Goal: Information Seeking & Learning: Learn about a topic

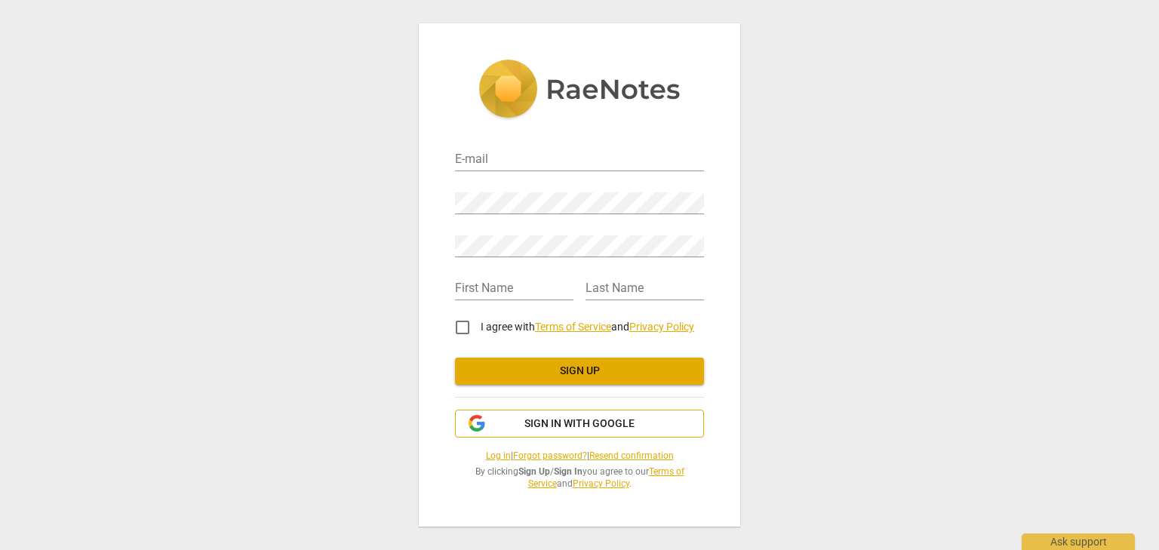
click at [639, 420] on span "Sign in with Google" at bounding box center [579, 424] width 223 height 15
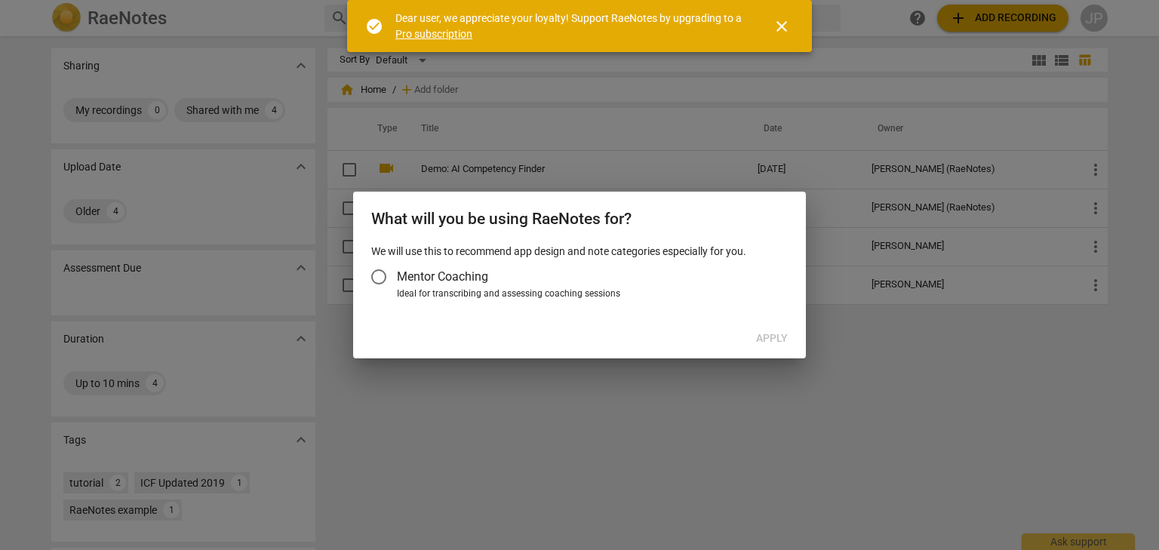
click at [383, 279] on input "Mentor Coaching" at bounding box center [379, 277] width 36 height 36
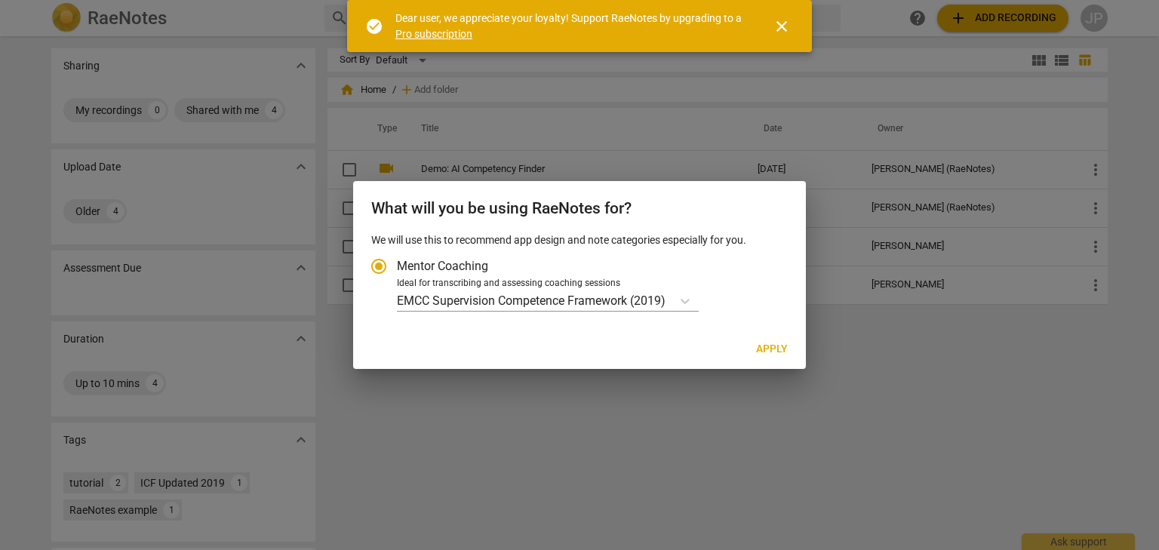
click at [764, 346] on span "Apply" at bounding box center [772, 349] width 32 height 15
radio input "false"
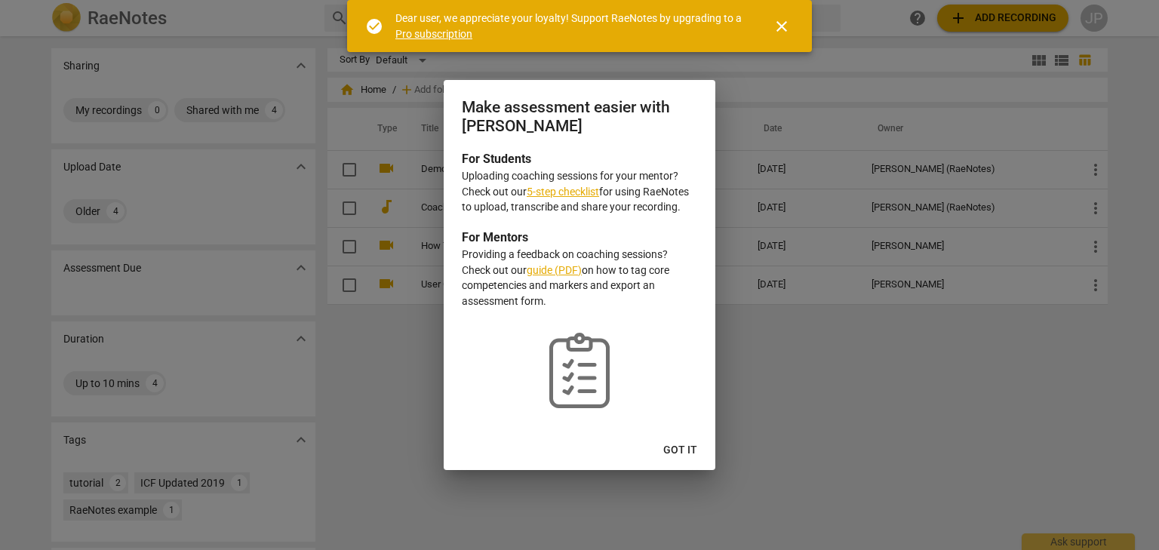
click at [682, 448] on span "Got it" at bounding box center [680, 450] width 34 height 15
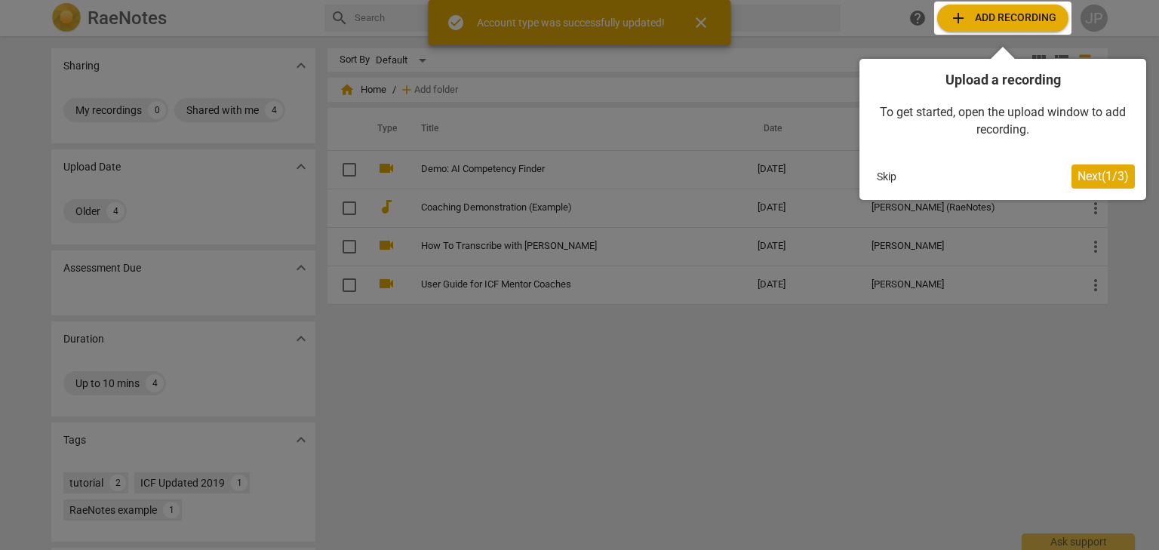
click at [1115, 177] on span "Next ( 1 / 3 )" at bounding box center [1103, 176] width 51 height 14
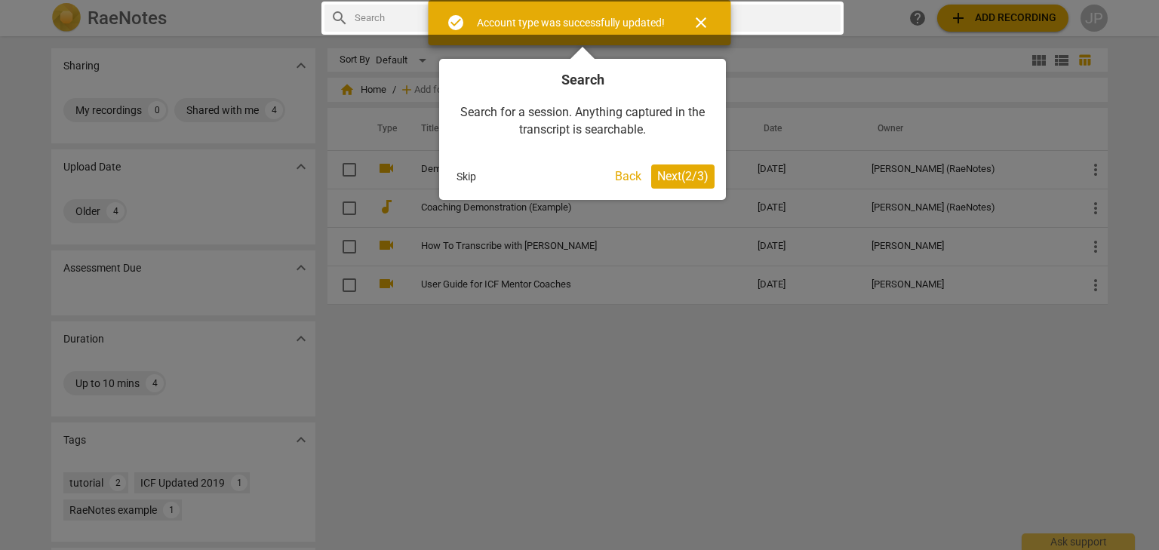
click at [675, 175] on span "Next ( 2 / 3 )" at bounding box center [682, 176] width 51 height 14
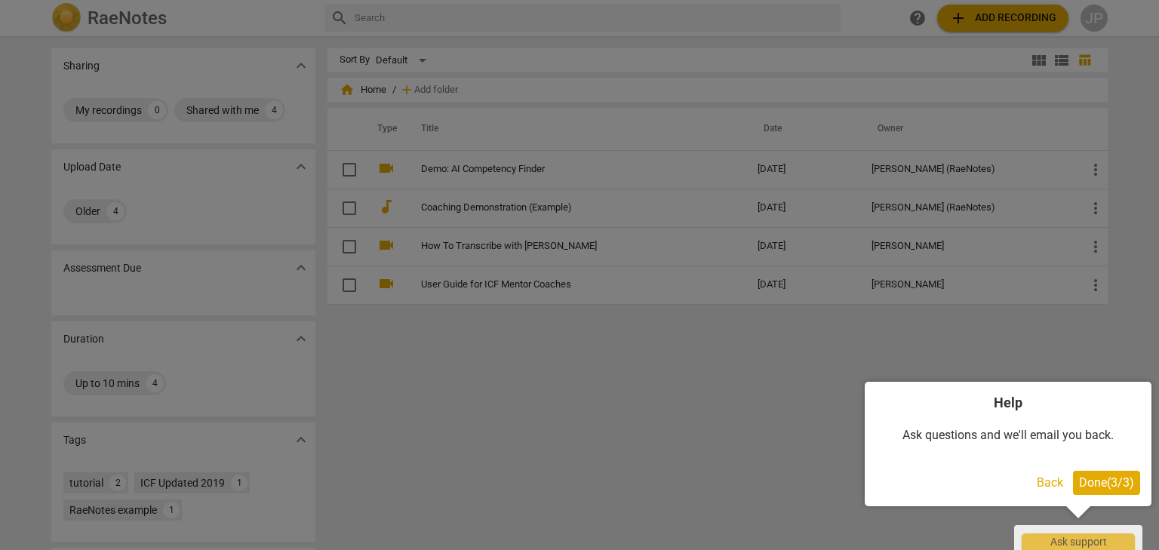
click at [1091, 483] on span "Done ( 3 / 3 )" at bounding box center [1106, 483] width 55 height 14
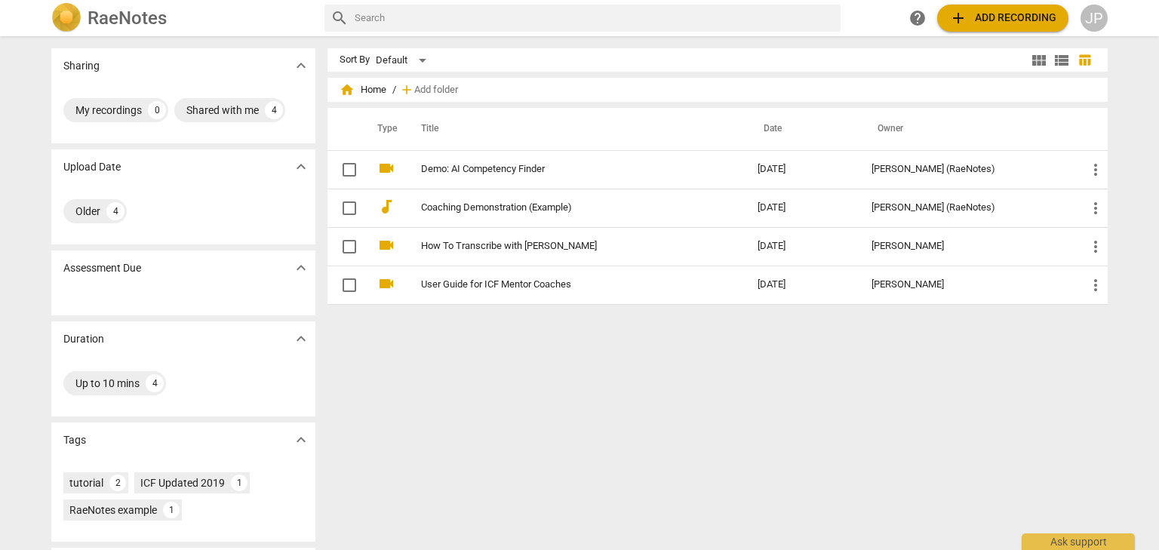
click at [996, 5] on button "add Add recording" at bounding box center [1002, 18] width 131 height 27
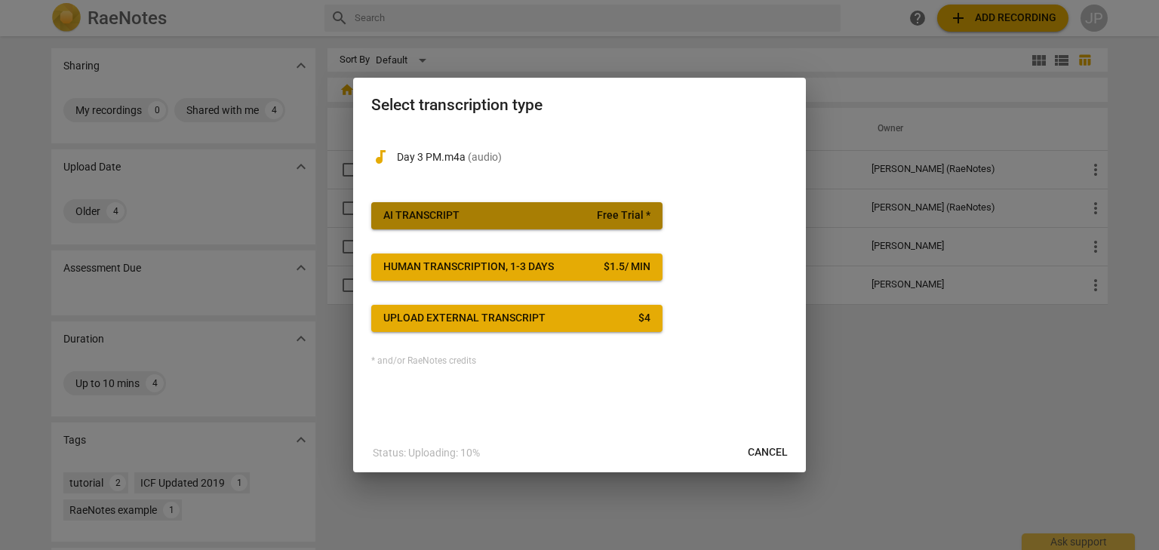
click at [641, 217] on span "Free Trial *" at bounding box center [624, 215] width 54 height 15
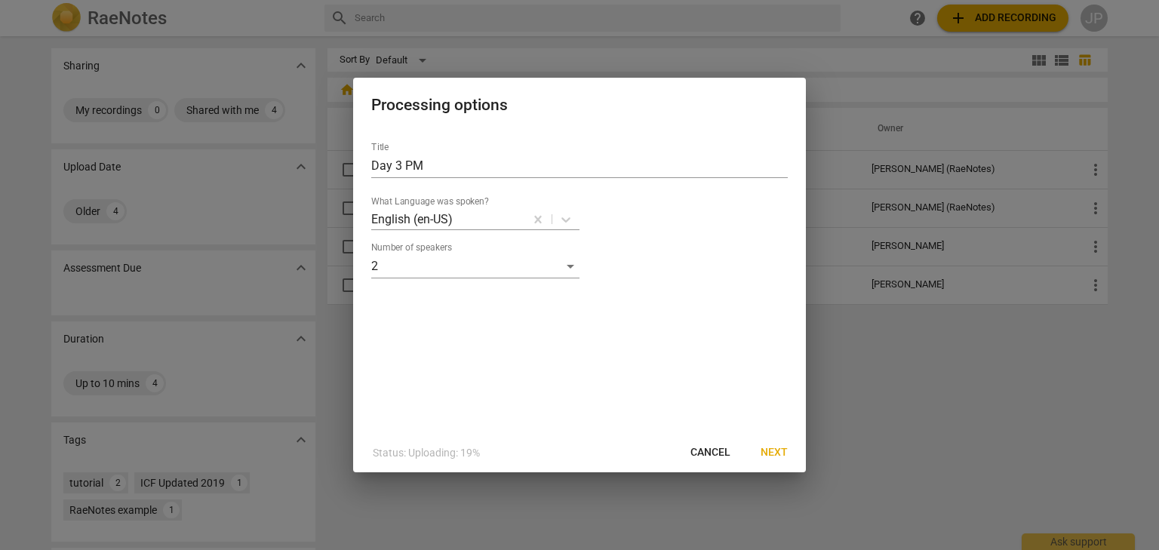
click at [761, 454] on span "Next" at bounding box center [774, 452] width 27 height 15
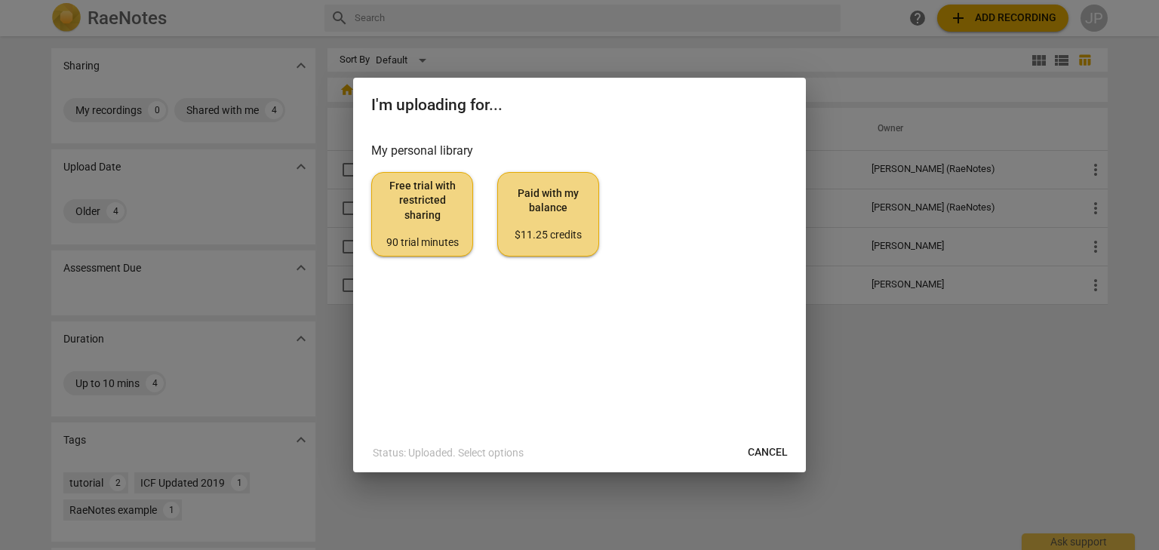
click at [459, 229] on span "Free trial with restricted sharing 90 trial minutes" at bounding box center [422, 214] width 76 height 71
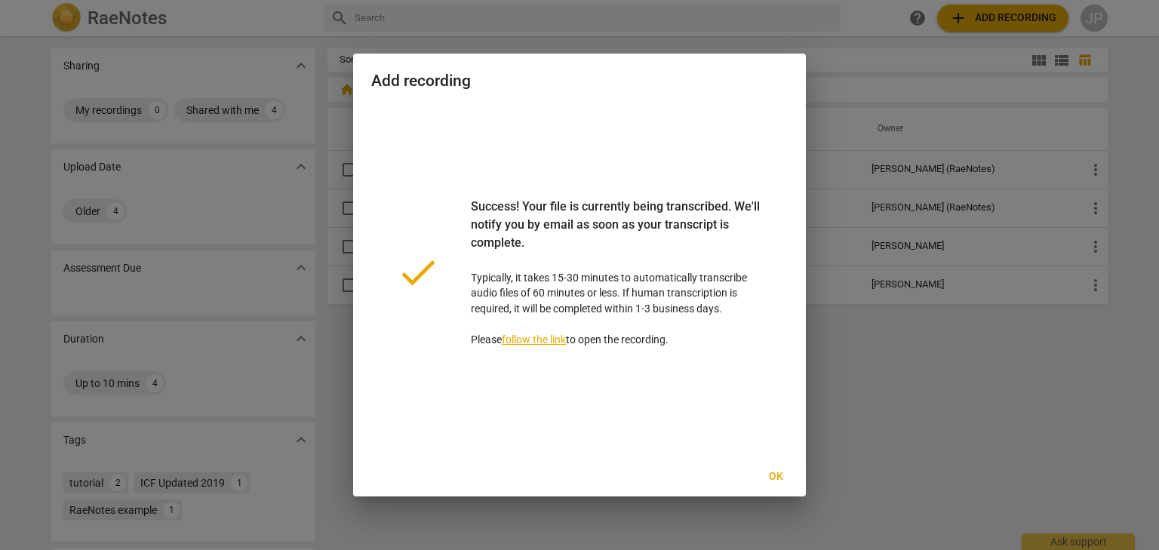
click at [771, 478] on span "Ok" at bounding box center [776, 476] width 24 height 15
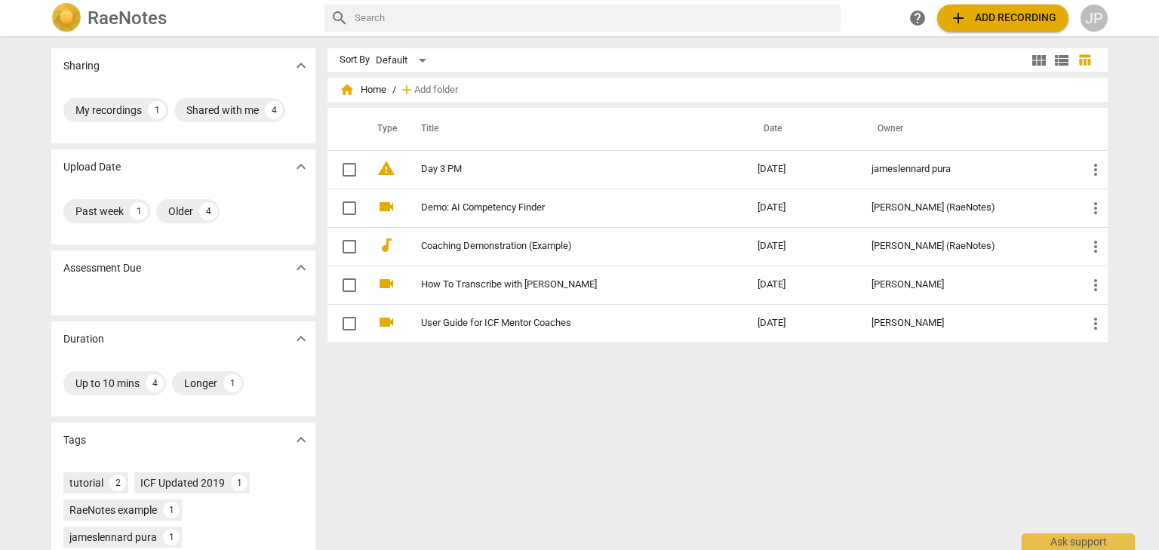
click at [797, 429] on div "Sort By Default view_module view_list table_chart home Home / add Add folder Ty…" at bounding box center [724, 293] width 793 height 490
drag, startPoint x: 365, startPoint y: 451, endPoint x: 377, endPoint y: 446, distance: 12.2
click at [366, 451] on div "Sort By Default view_module view_list table_chart home Home / add Add folder Ty…" at bounding box center [724, 293] width 793 height 490
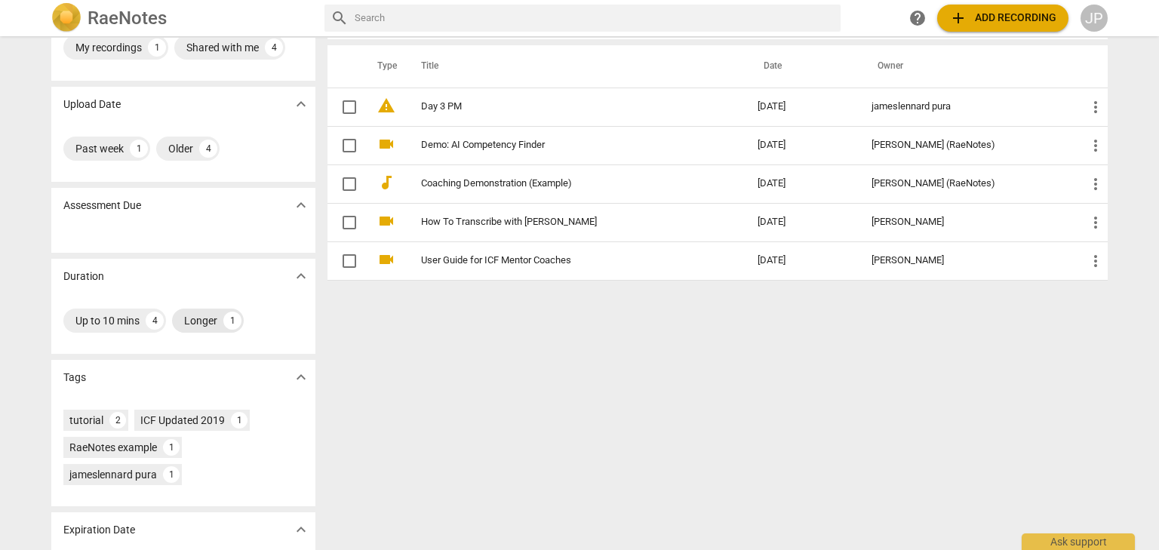
scroll to position [50, 0]
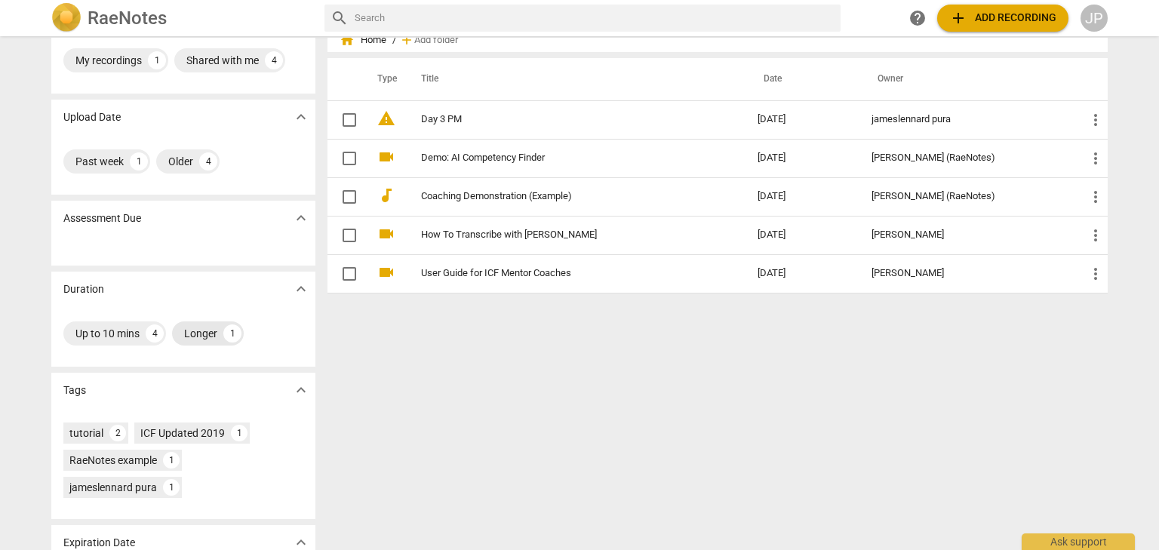
click at [223, 334] on div "1" at bounding box center [232, 334] width 18 height 18
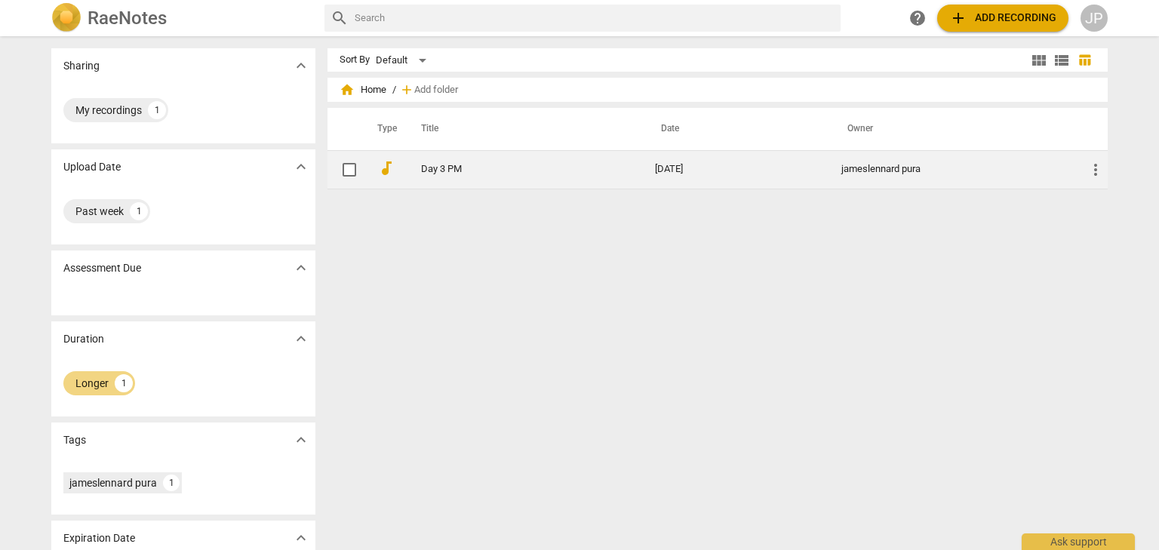
click at [479, 166] on link "Day 3 PM" at bounding box center [511, 169] width 180 height 11
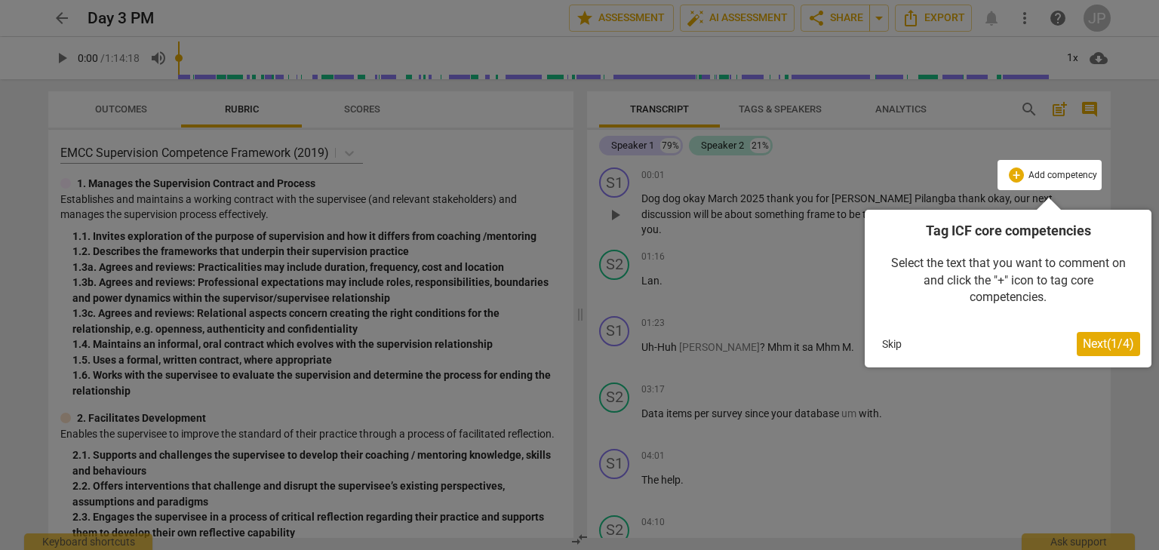
click at [1104, 337] on span "Next ( 1 / 4 )" at bounding box center [1108, 344] width 51 height 14
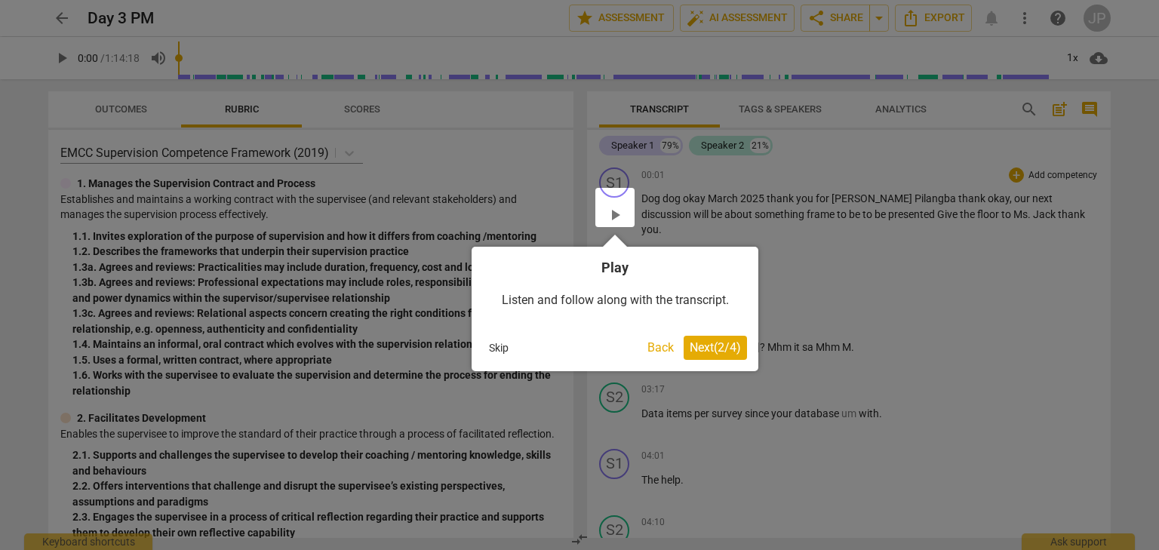
click at [701, 349] on span "Next ( 2 / 4 )" at bounding box center [715, 347] width 51 height 14
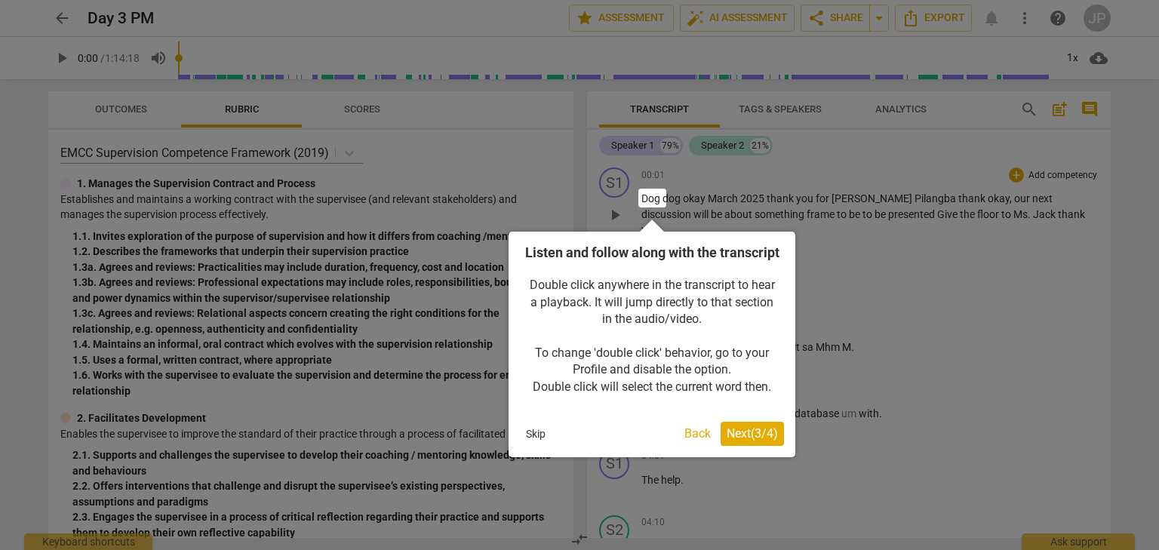
click at [758, 441] on span "Next ( 3 / 4 )" at bounding box center [752, 433] width 51 height 14
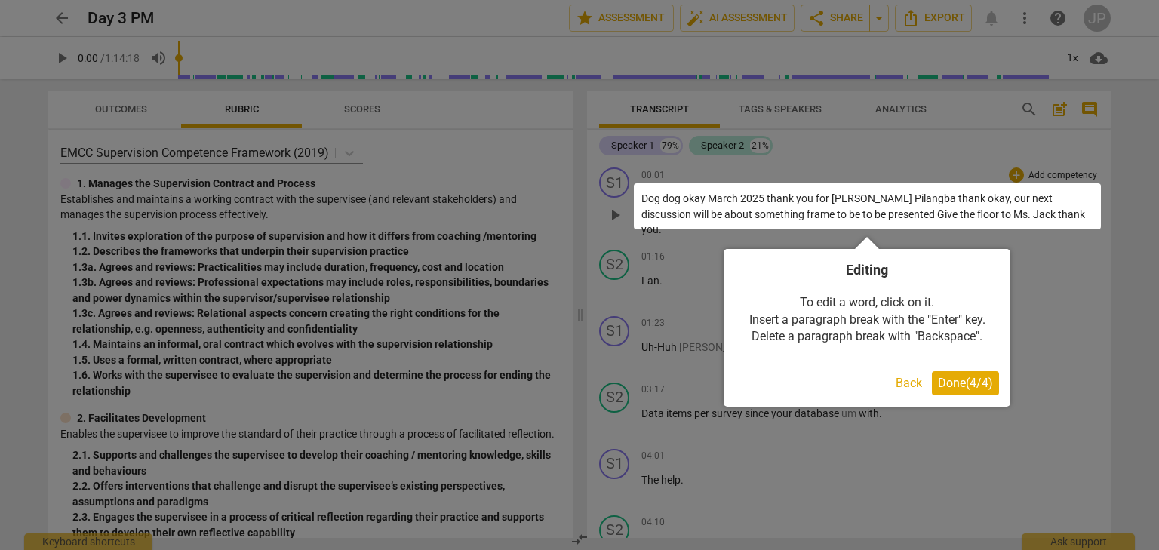
click at [974, 385] on span "Done ( 4 / 4 )" at bounding box center [965, 383] width 55 height 14
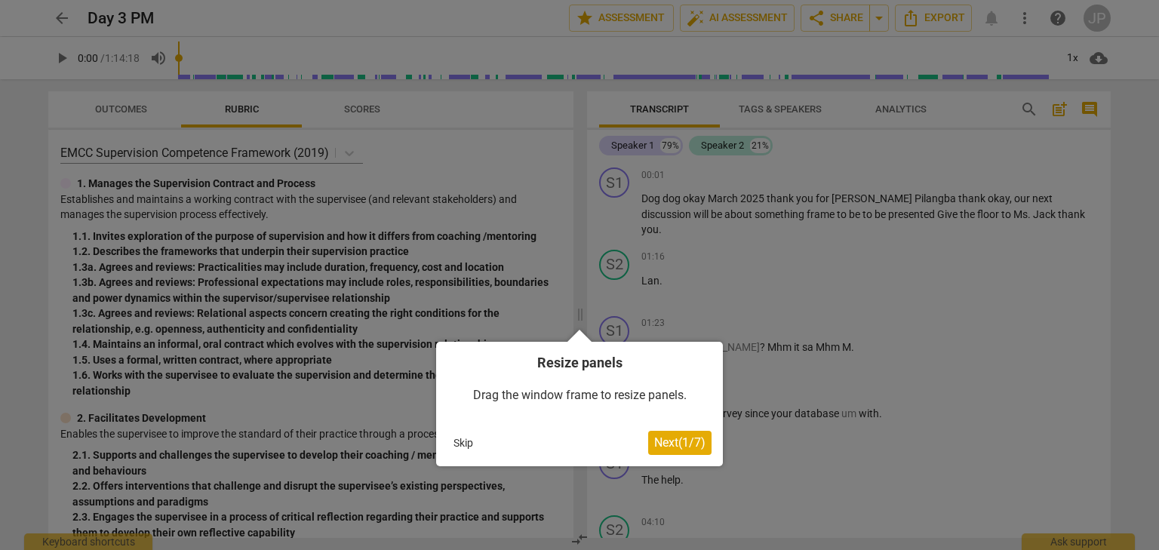
click at [678, 449] on span "Next ( 1 / 7 )" at bounding box center [679, 443] width 51 height 14
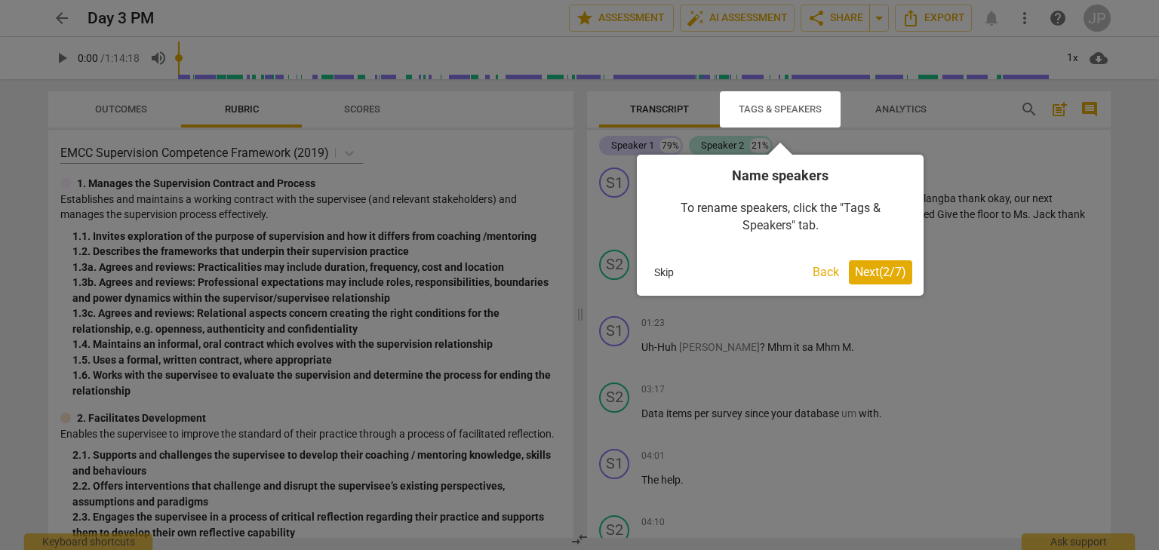
click at [876, 272] on span "Next ( 2 / 7 )" at bounding box center [880, 272] width 51 height 14
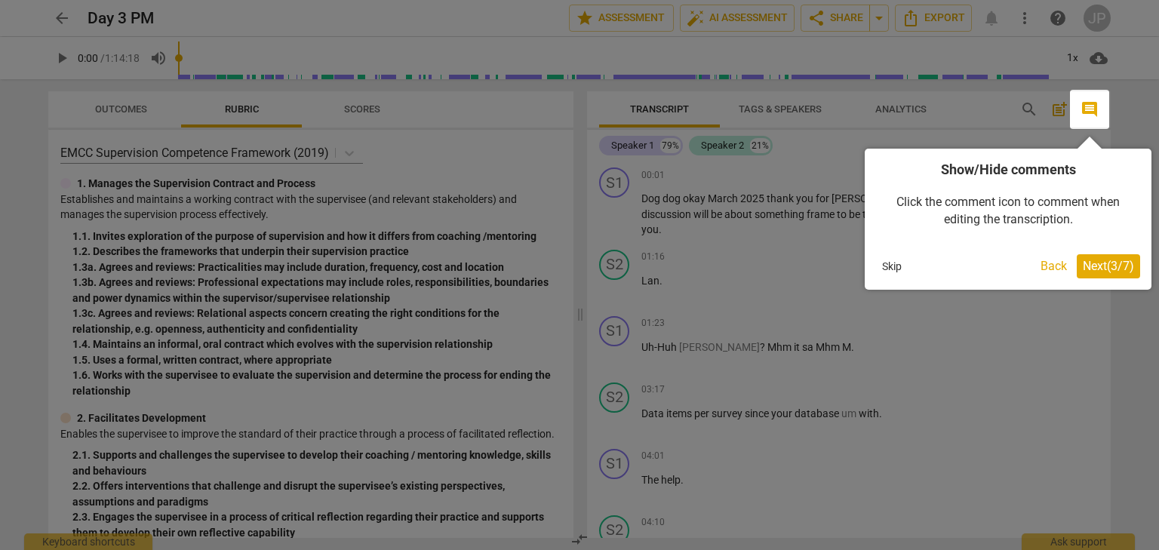
click at [1112, 272] on span "Next ( 3 / 7 )" at bounding box center [1108, 266] width 51 height 14
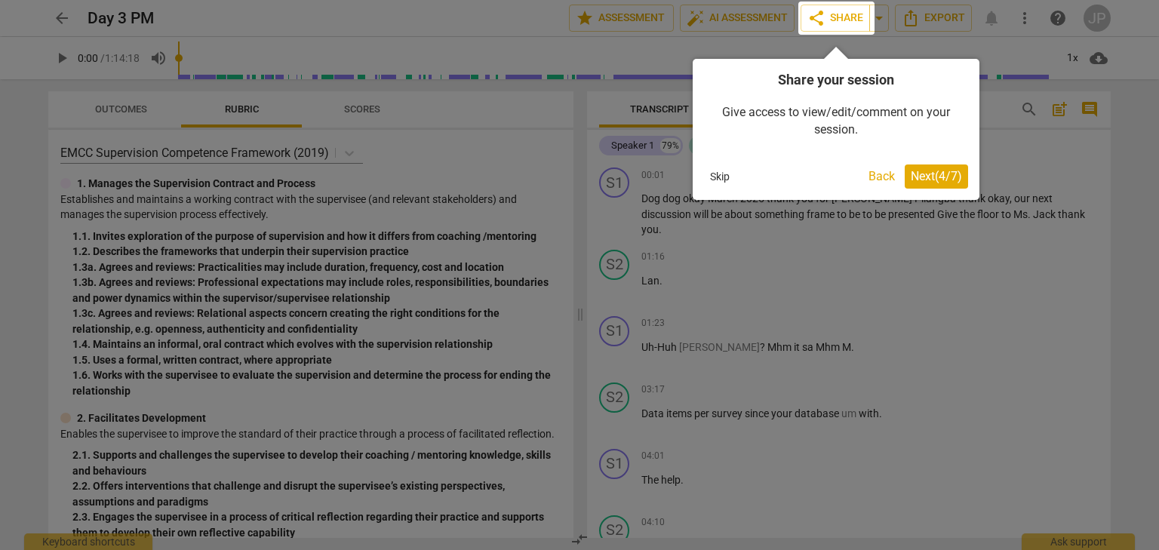
click at [946, 189] on div "Share your session Give access to view/edit/comment on your session. Skip Back …" at bounding box center [836, 129] width 287 height 141
click at [919, 191] on div "Share your session Give access to view/edit/comment on your session. Skip Back …" at bounding box center [836, 129] width 287 height 141
click at [928, 179] on span "Next ( 4 / 7 )" at bounding box center [936, 176] width 51 height 14
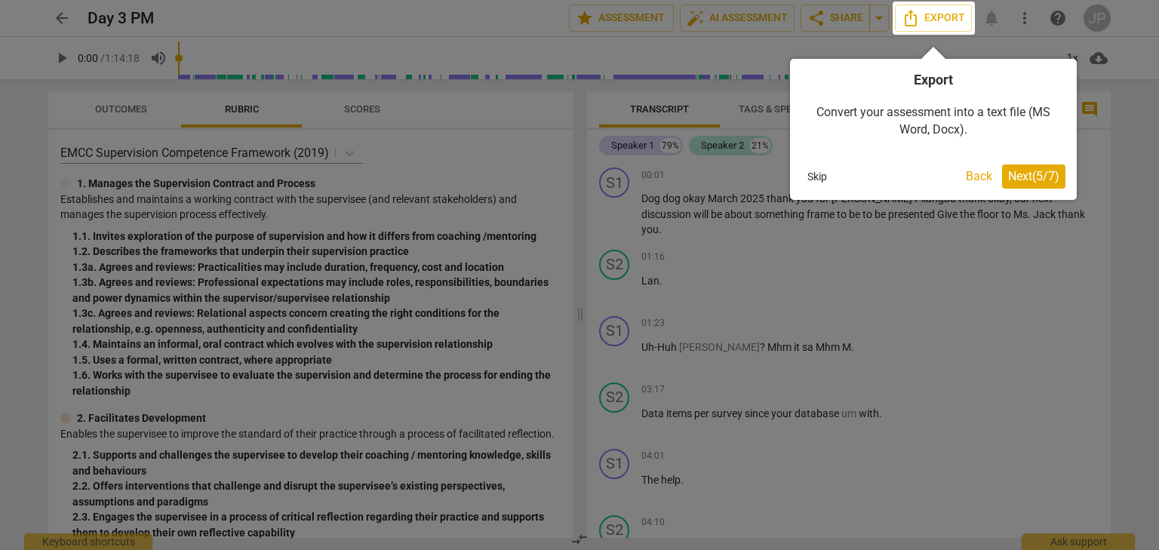
click at [1026, 180] on span "Next ( 5 / 7 )" at bounding box center [1033, 176] width 51 height 14
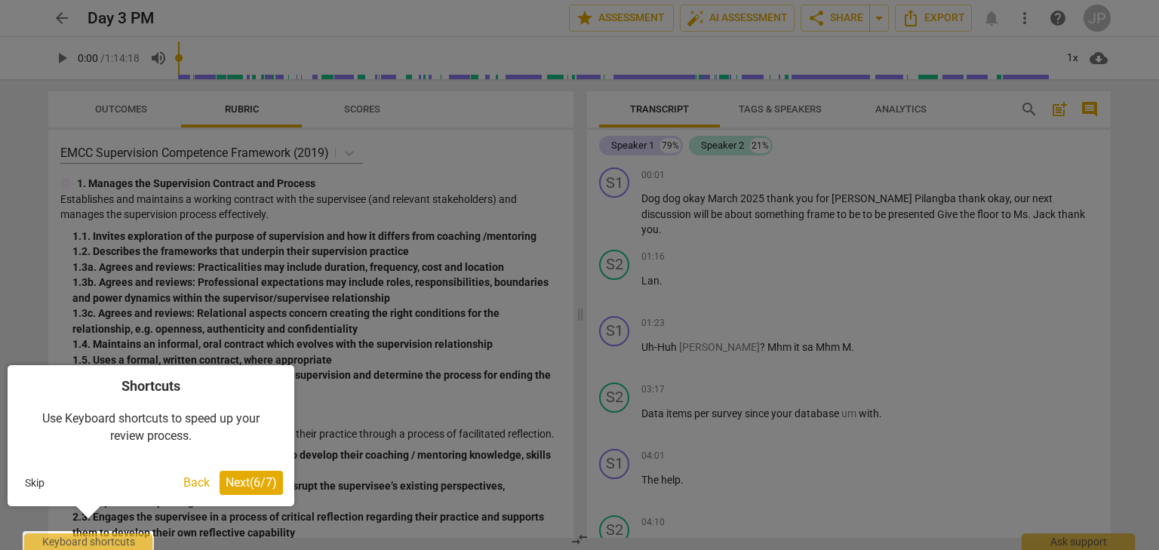
click at [263, 482] on span "Next ( 6 / 7 )" at bounding box center [251, 483] width 51 height 14
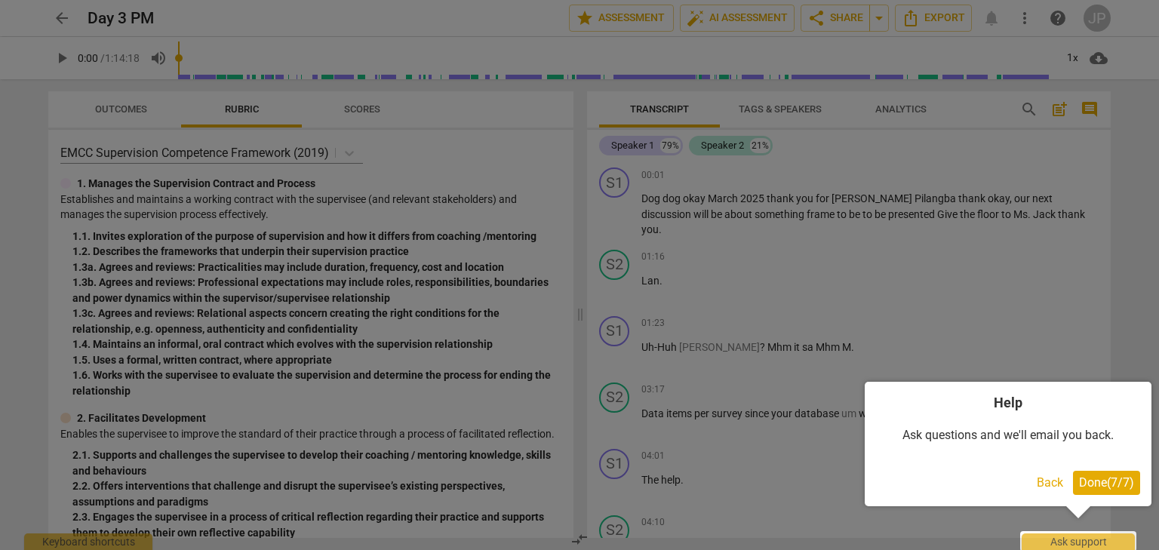
click at [1104, 487] on span "Done ( 7 / 7 )" at bounding box center [1106, 483] width 55 height 14
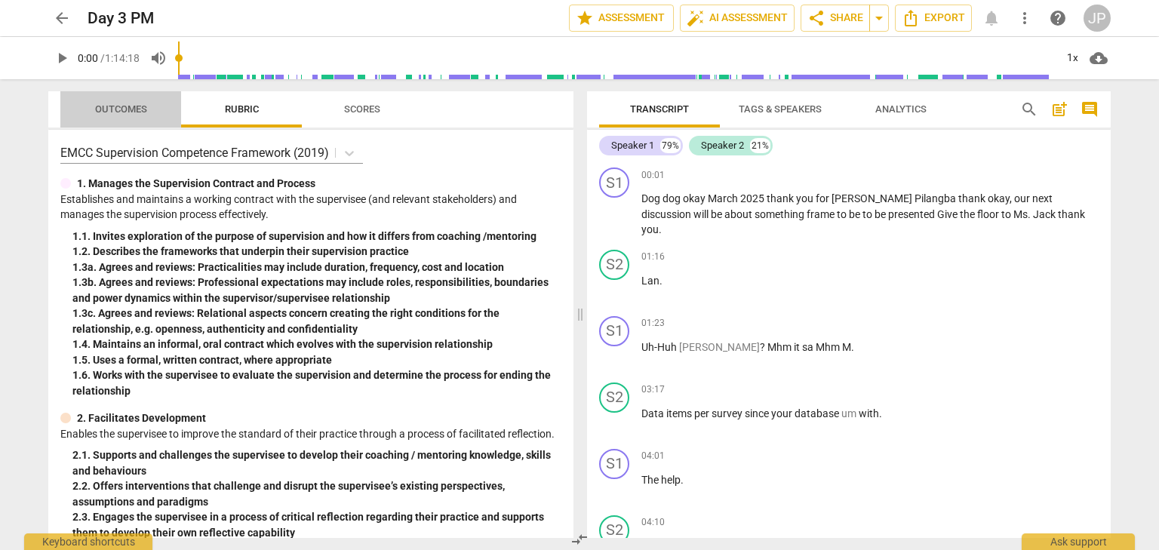
click at [119, 108] on span "Outcomes" at bounding box center [121, 108] width 52 height 11
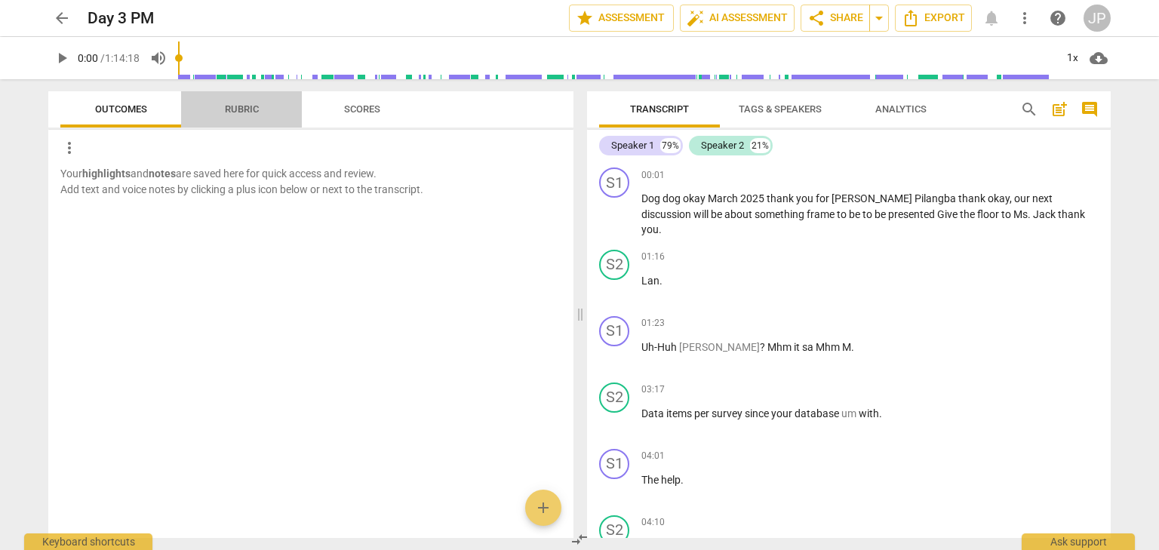
click at [265, 109] on span "Rubric" at bounding box center [242, 110] width 70 height 20
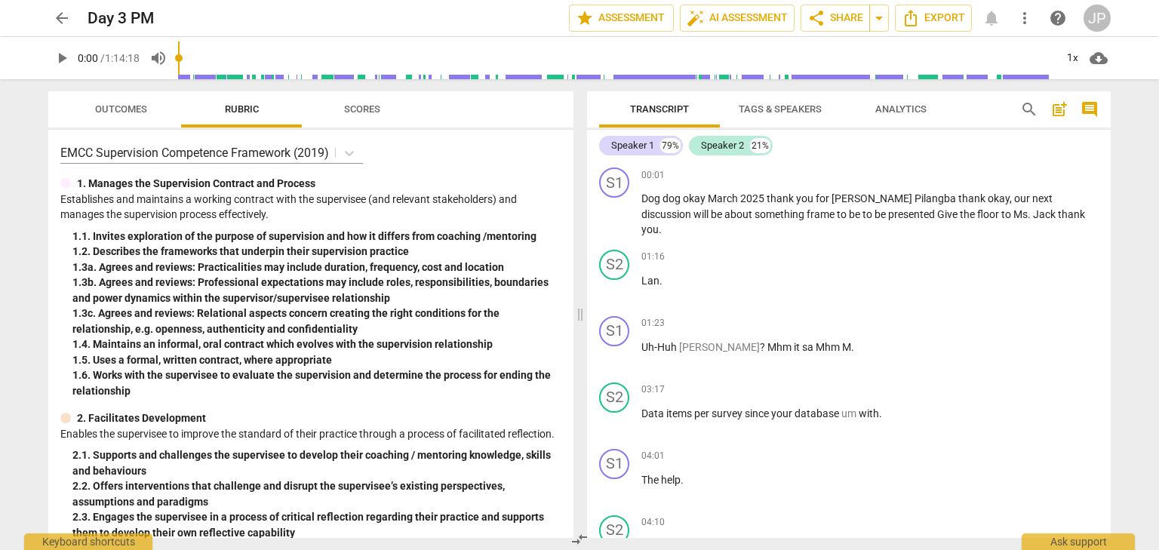
click at [64, 57] on span "play_arrow" at bounding box center [62, 58] width 18 height 18
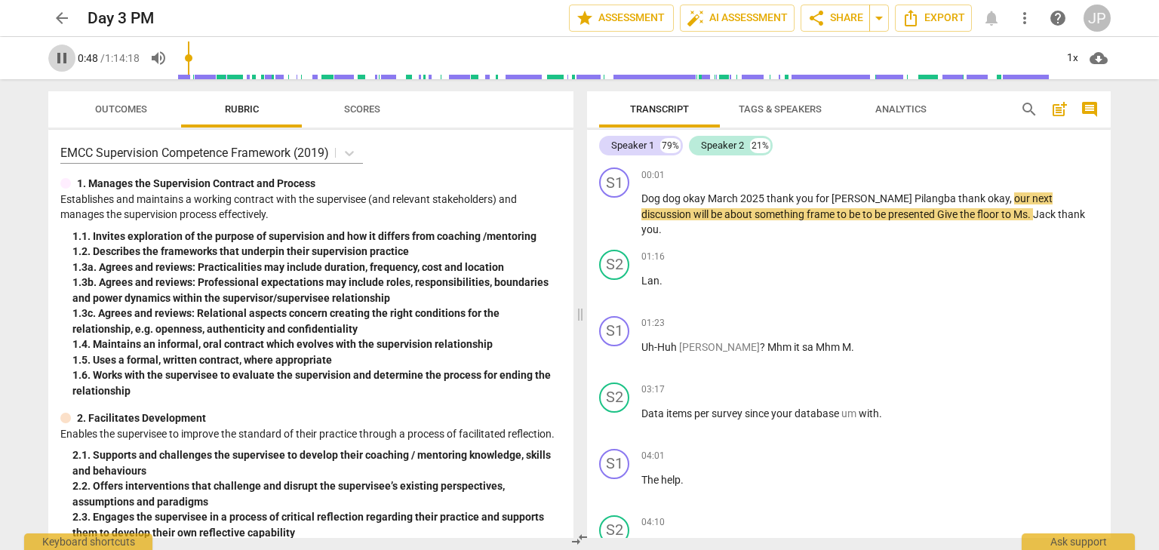
click at [61, 61] on span "pause" at bounding box center [62, 58] width 18 height 18
type input "48"
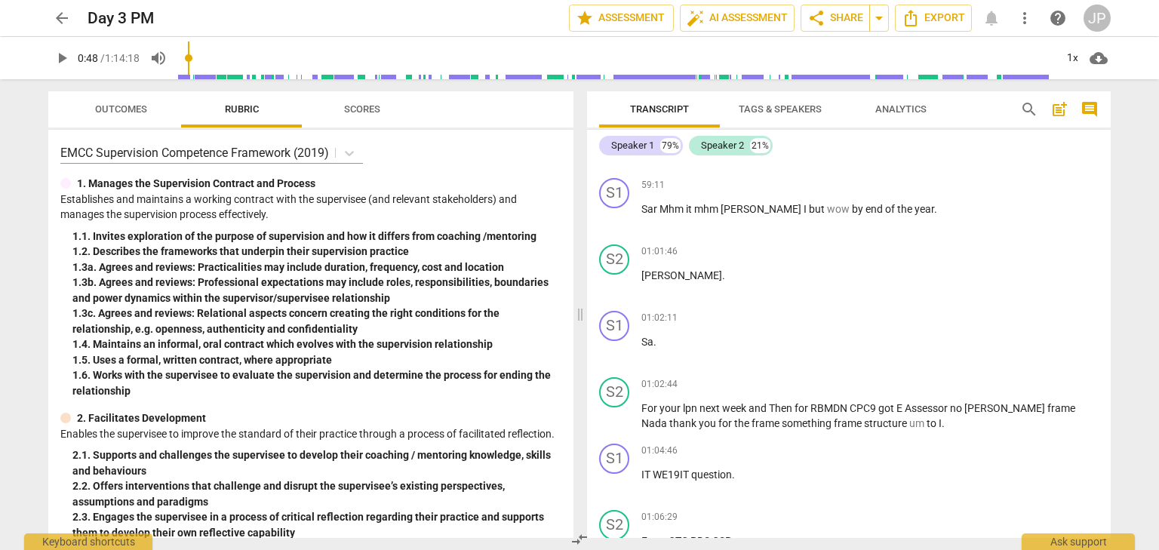
scroll to position [3894, 0]
